Goal: Task Accomplishment & Management: Complete application form

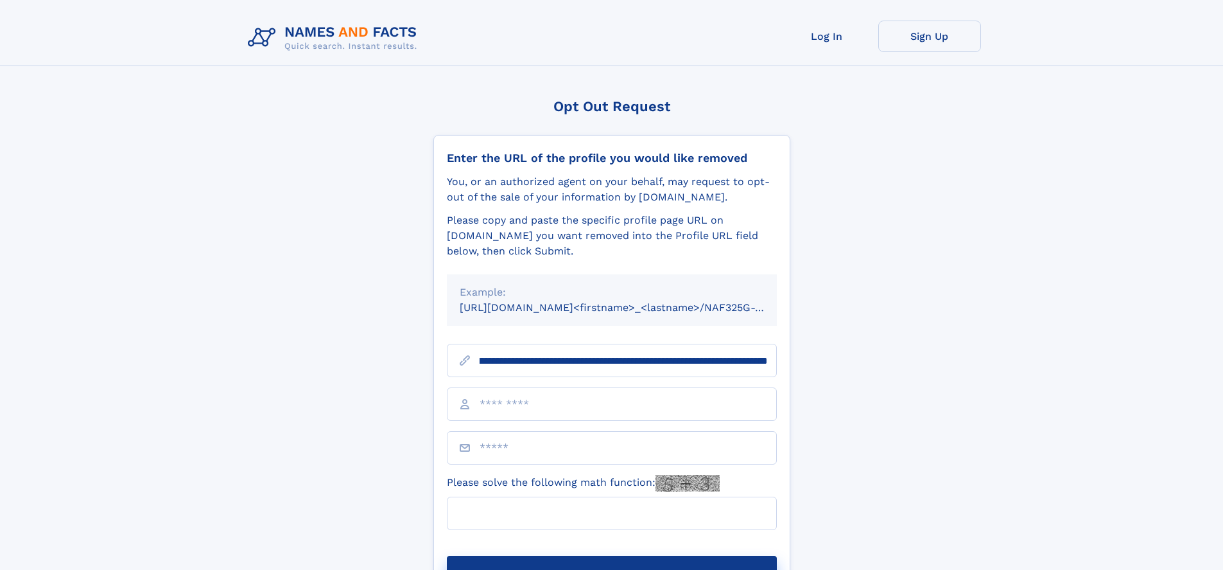
scroll to position [0, 168]
type input "**********"
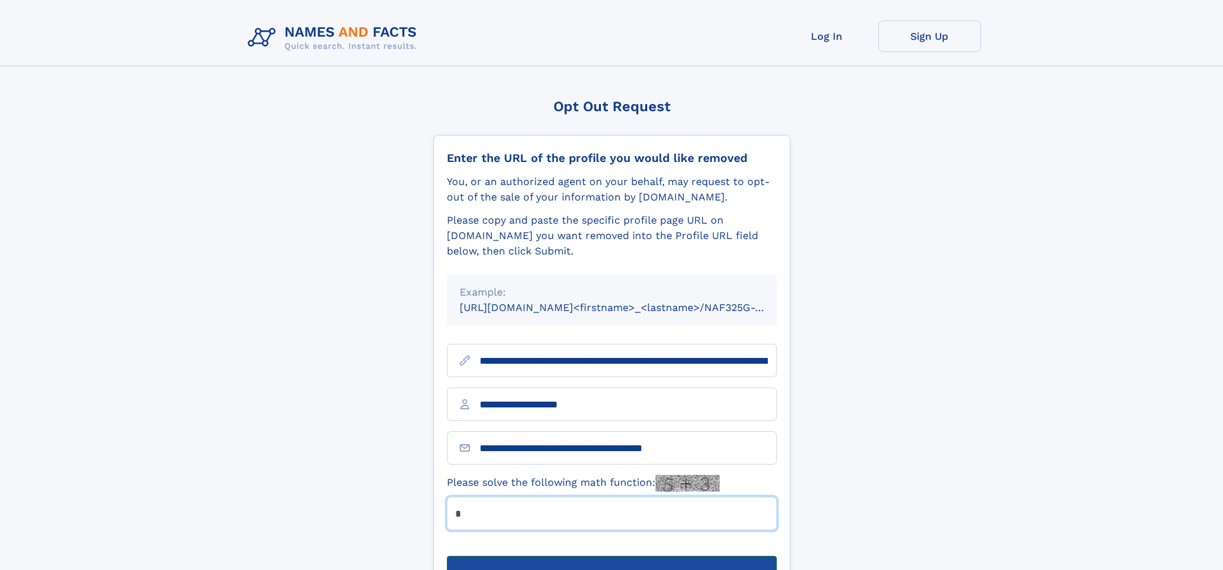
type input "*"
click at [611, 556] on button "Submit Opt Out Request" at bounding box center [612, 576] width 330 height 41
